Goal: Information Seeking & Learning: Learn about a topic

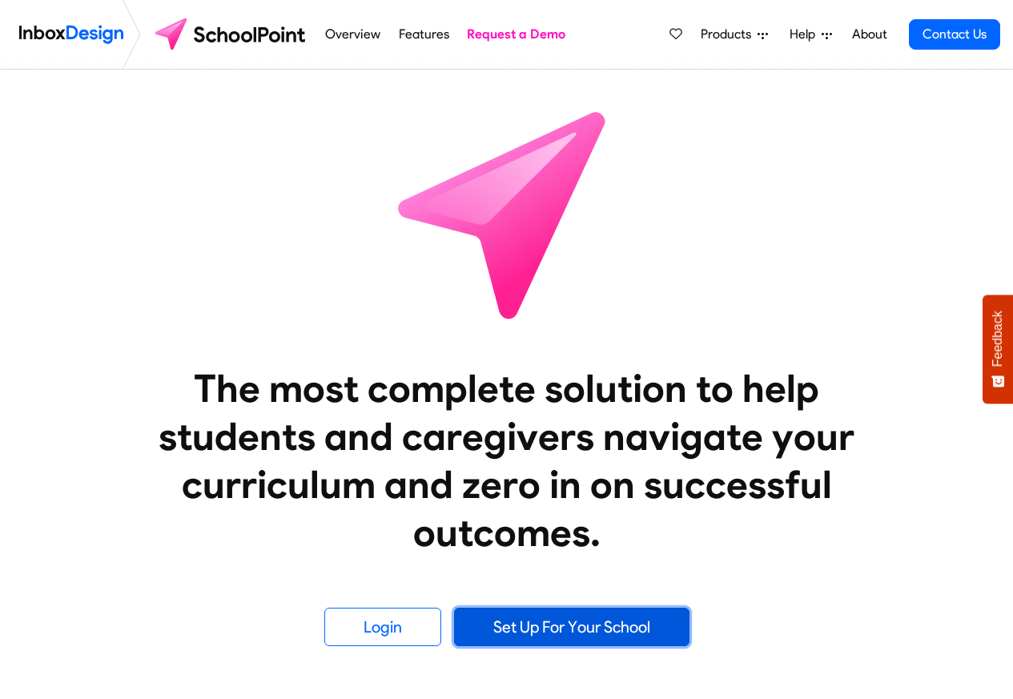
click at [518, 629] on link "Set Up For Your School" at bounding box center [572, 627] width 236 height 38
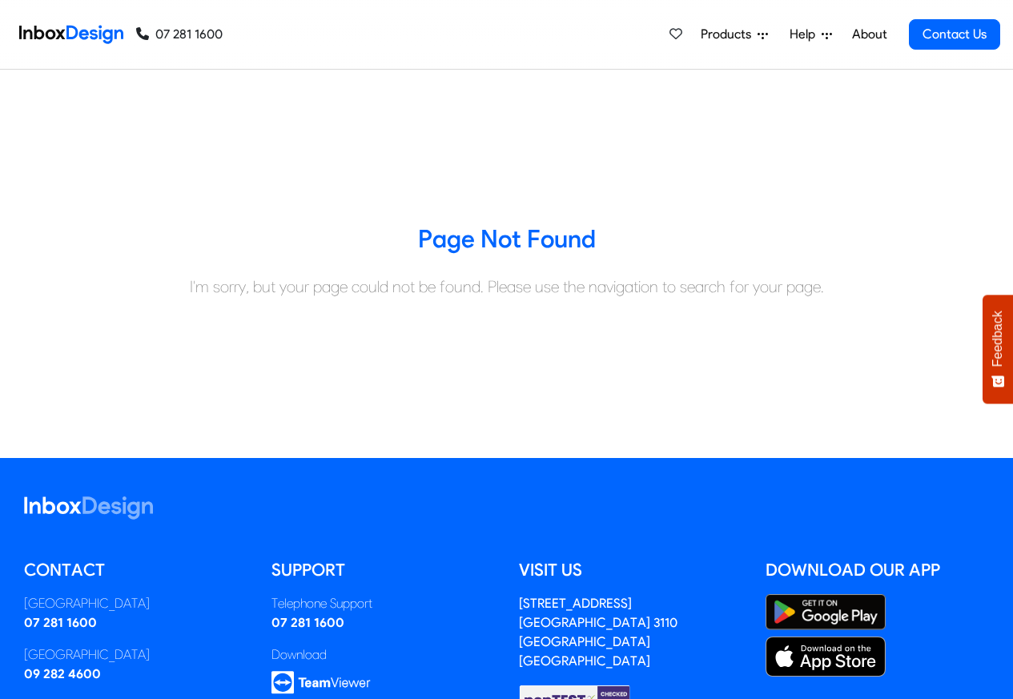
click at [743, 34] on span "Products" at bounding box center [729, 34] width 57 height 19
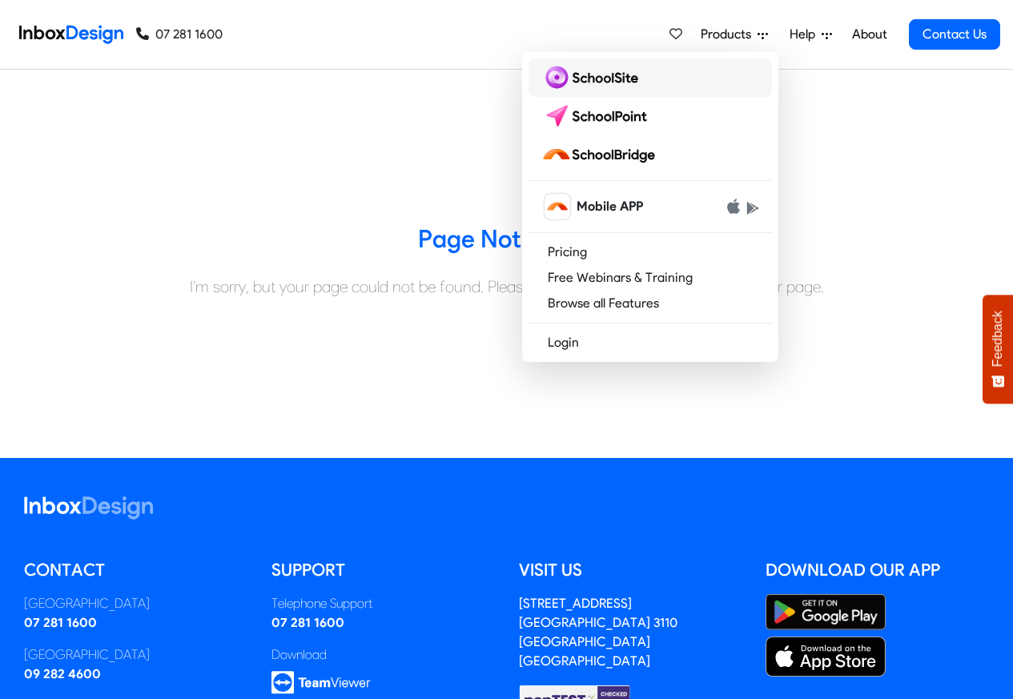
click at [586, 77] on img at bounding box center [593, 78] width 103 height 26
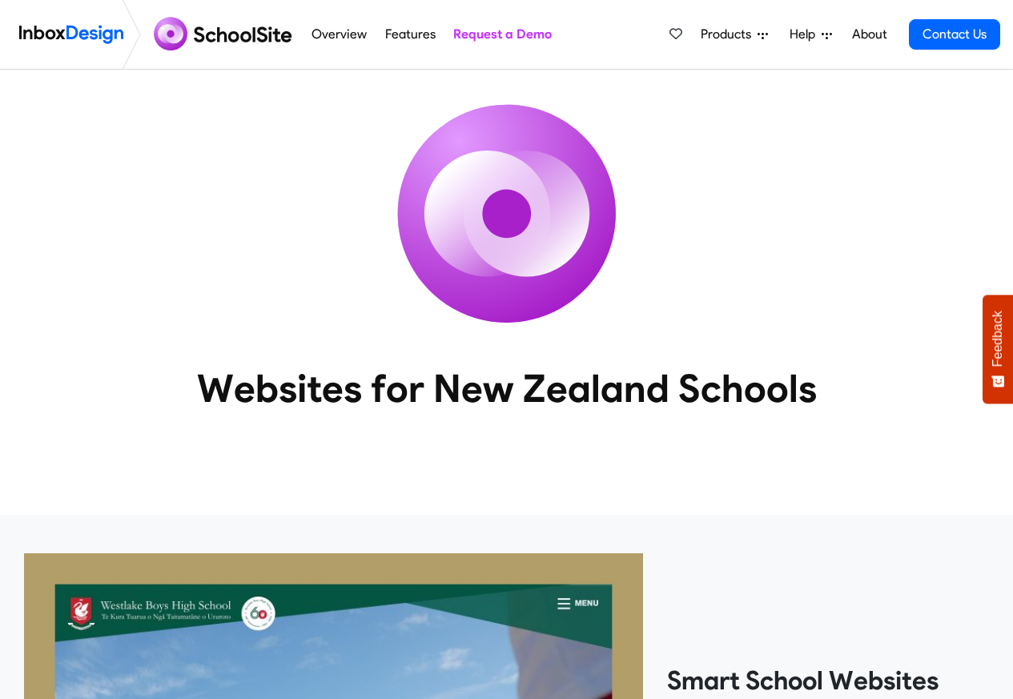
click at [727, 34] on span "Products" at bounding box center [729, 34] width 57 height 19
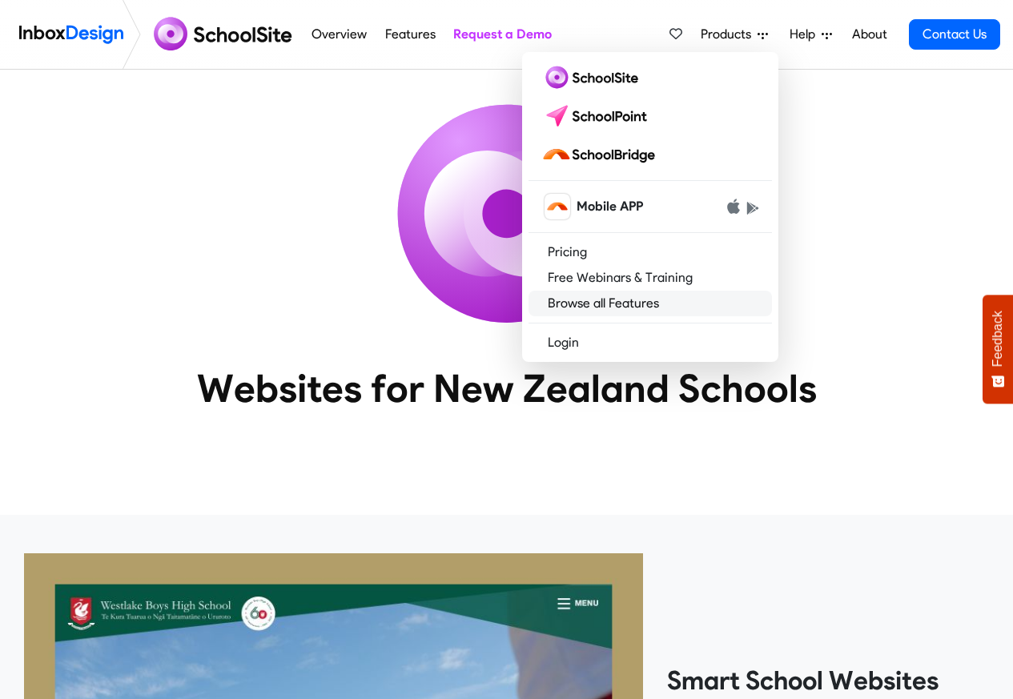
click at [579, 303] on link "Browse all Features" at bounding box center [651, 304] width 244 height 26
